Goal: Transaction & Acquisition: Download file/media

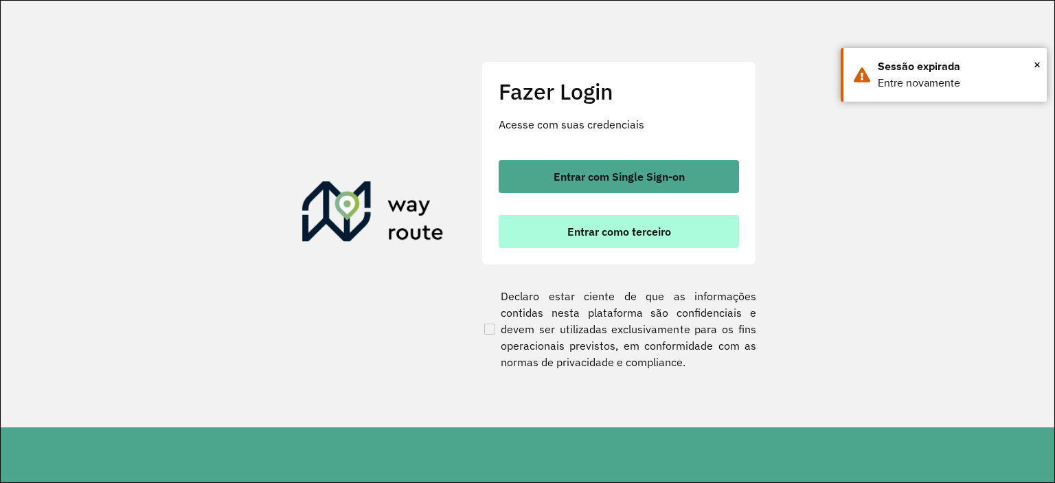
click at [637, 233] on span "Entrar como terceiro" at bounding box center [619, 231] width 104 height 11
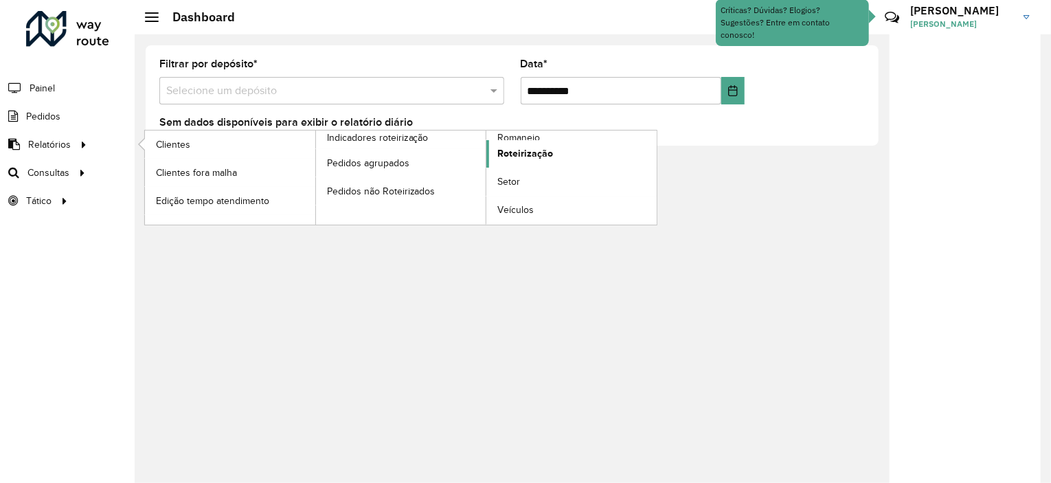
click at [521, 156] on span "Roteirização" at bounding box center [525, 153] width 56 height 14
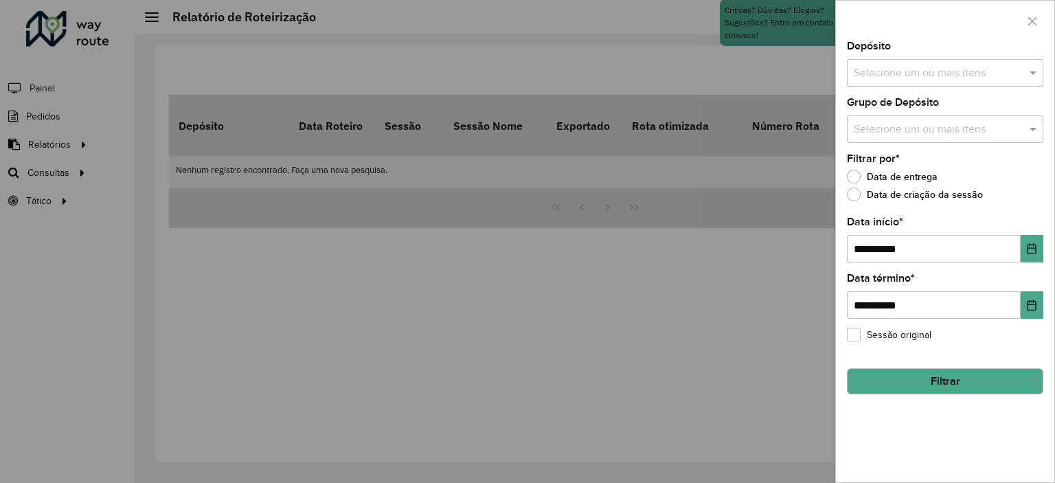
click at [918, 79] on input "text" at bounding box center [938, 73] width 176 height 16
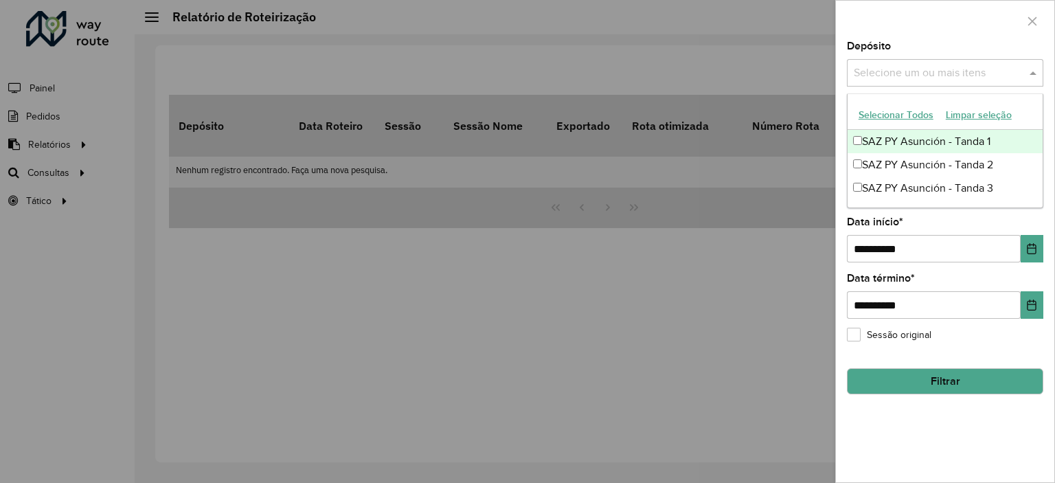
click at [907, 114] on button "Selecionar Todos" at bounding box center [896, 114] width 87 height 21
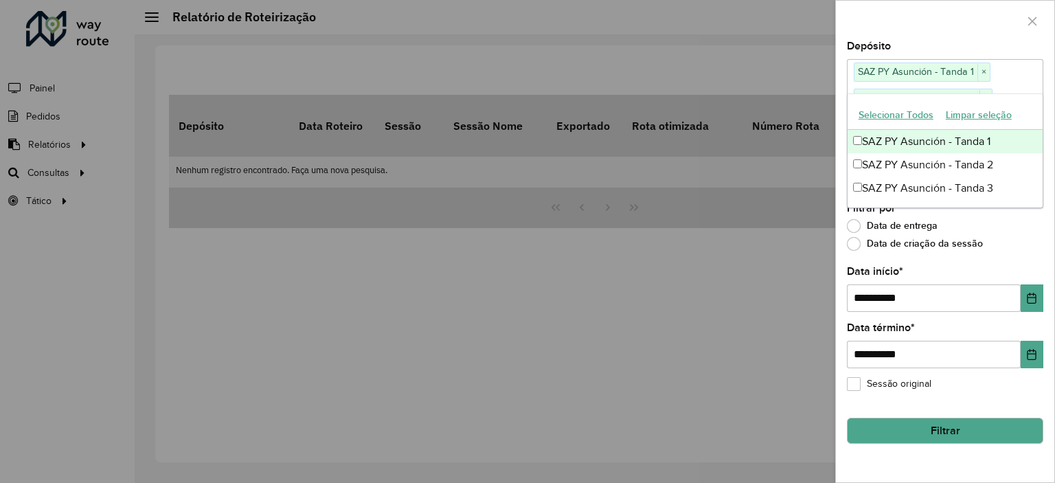
click at [905, 26] on div at bounding box center [945, 21] width 218 height 41
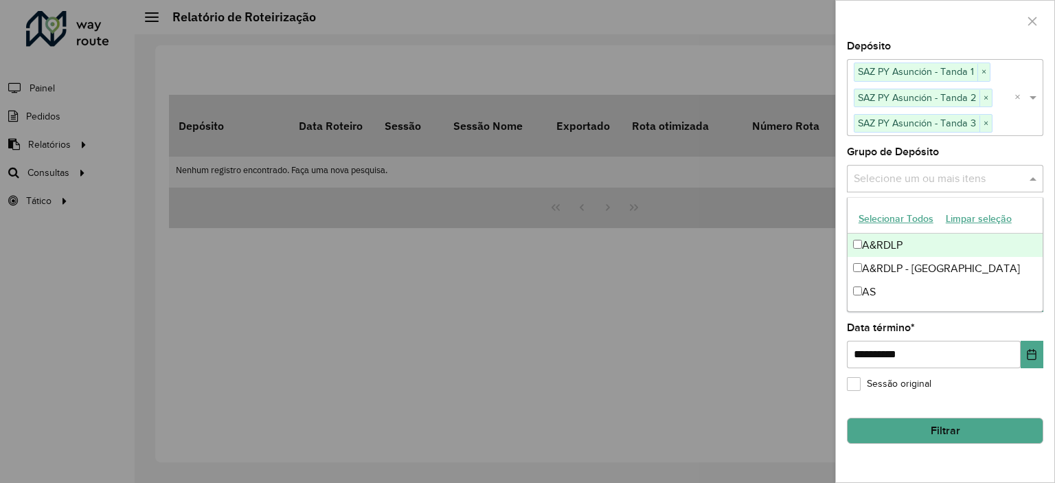
click at [879, 178] on input "text" at bounding box center [938, 178] width 176 height 16
click at [877, 220] on button "Selecionar Todos" at bounding box center [896, 218] width 87 height 21
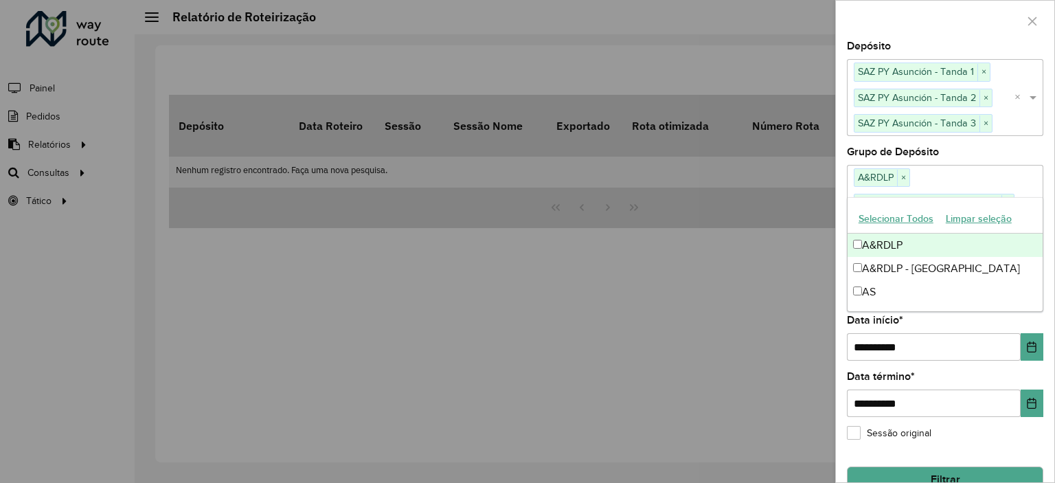
click at [882, 27] on div at bounding box center [945, 21] width 218 height 41
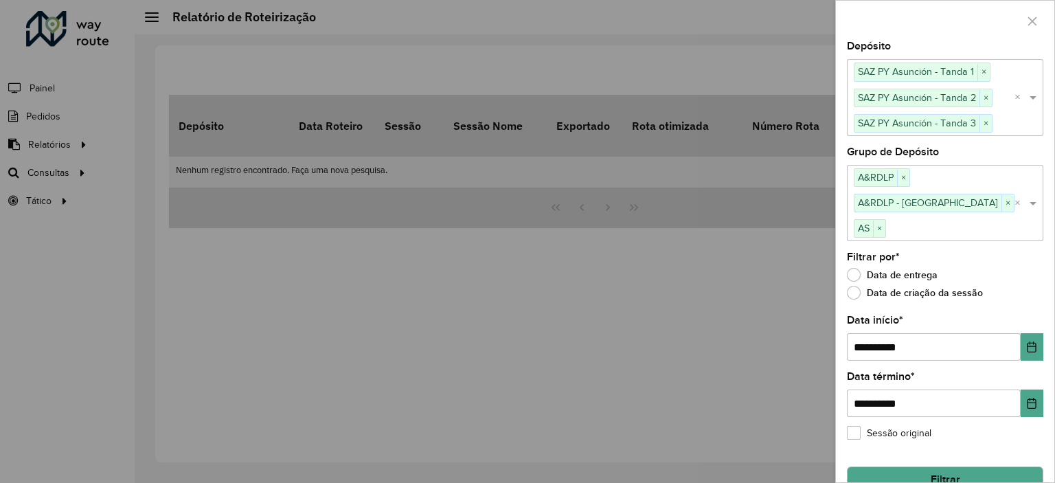
click at [915, 466] on button "Filtrar" at bounding box center [945, 479] width 196 height 26
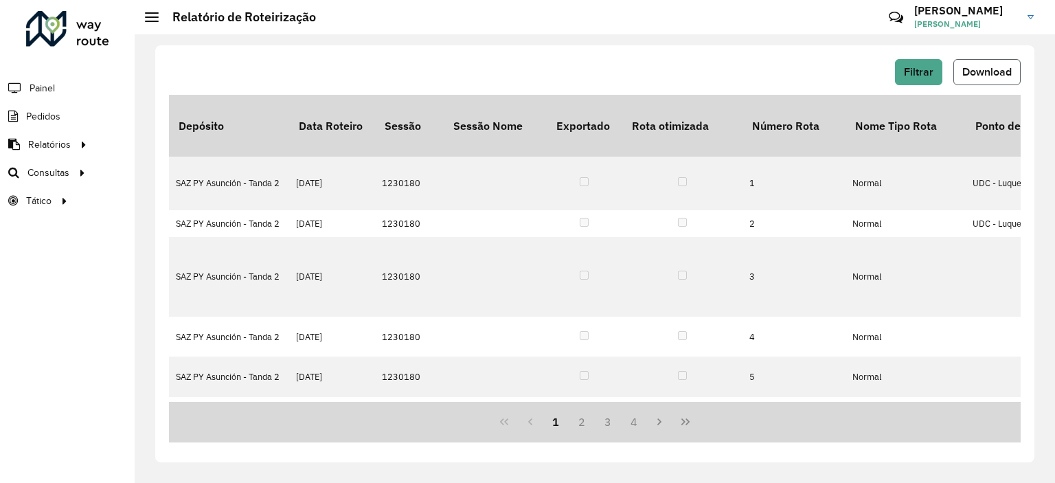
click at [986, 80] on button "Download" at bounding box center [986, 72] width 67 height 26
